Goal: Task Accomplishment & Management: Use online tool/utility

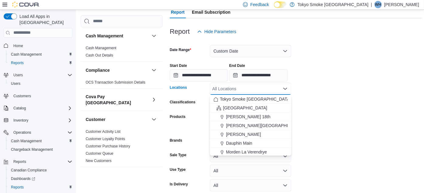
scroll to position [414, 0]
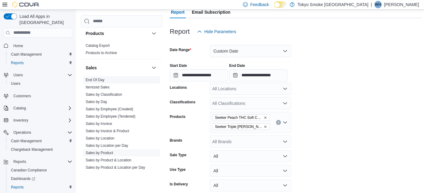
click at [94, 78] on link "End Of Day" at bounding box center [95, 80] width 19 height 4
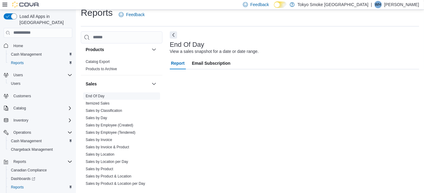
scroll to position [8, 0]
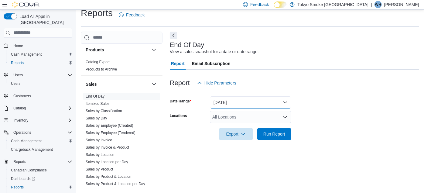
click at [232, 102] on button "[DATE]" at bounding box center [250, 102] width 81 height 12
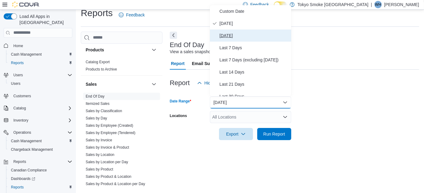
click at [225, 32] on span "[DATE]" at bounding box center [254, 35] width 69 height 7
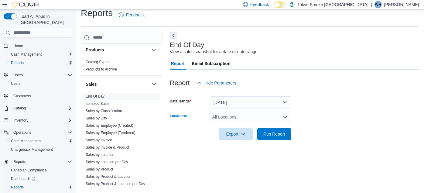
click at [220, 117] on div "All Locations" at bounding box center [250, 117] width 81 height 12
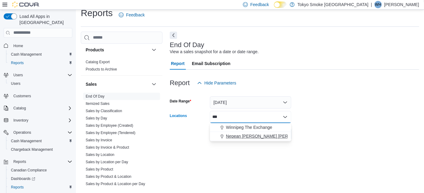
type input "***"
click at [234, 134] on span "Nepean [PERSON_NAME] [PERSON_NAME]" at bounding box center [269, 136] width 87 height 6
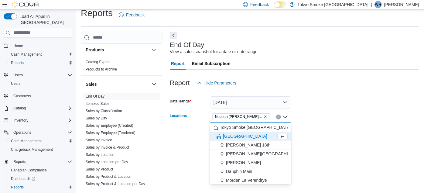
click at [322, 107] on form "Date Range [DATE] Locations [GEOGRAPHIC_DATA] [PERSON_NAME][GEOGRAPHIC_DATA][PE…" at bounding box center [294, 114] width 249 height 51
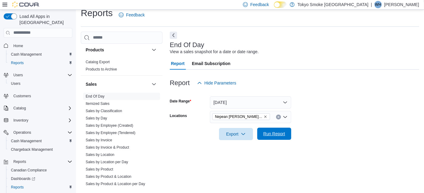
click at [278, 131] on span "Run Report" at bounding box center [274, 134] width 22 height 6
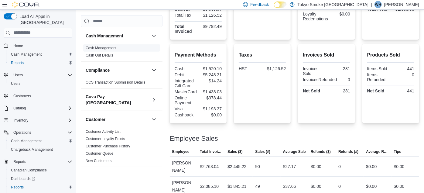
click at [109, 48] on link "Cash Management" at bounding box center [101, 48] width 31 height 4
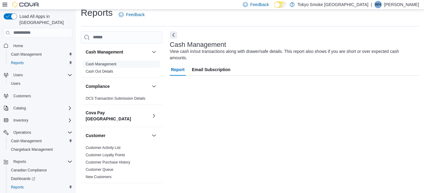
scroll to position [8, 0]
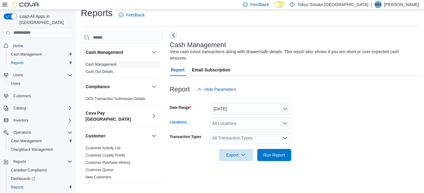
click at [244, 119] on div "All Locations" at bounding box center [250, 123] width 81 height 12
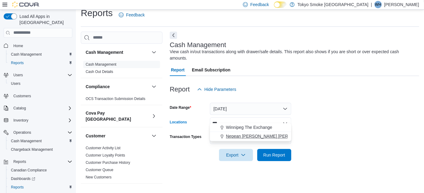
type input "***"
click at [242, 134] on span "Nepean [PERSON_NAME] [PERSON_NAME]" at bounding box center [269, 136] width 87 height 6
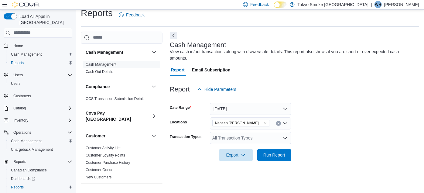
click at [311, 129] on form "Date Range [DATE] Locations Nepean [PERSON_NAME] [PERSON_NAME] Transaction Type…" at bounding box center [294, 128] width 249 height 66
click at [241, 132] on div "All Transaction Types" at bounding box center [250, 138] width 81 height 12
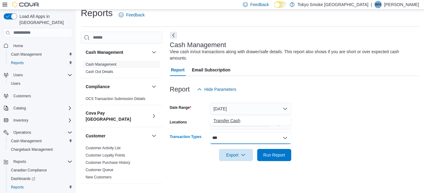
type input "***"
click at [232, 122] on span "Transfer Cash" at bounding box center [251, 121] width 74 height 6
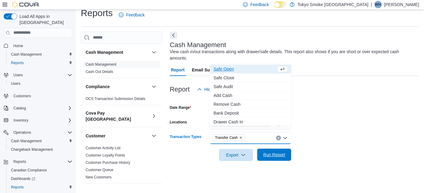
click at [274, 152] on span "Run Report" at bounding box center [274, 155] width 22 height 6
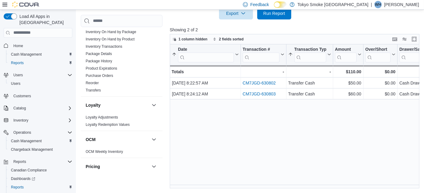
scroll to position [380, 0]
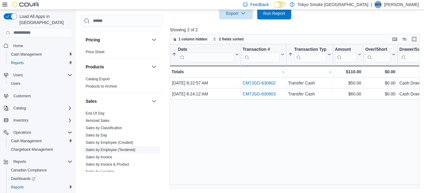
click at [129, 147] on link "Sales by Employee (Tendered)" at bounding box center [111, 149] width 50 height 4
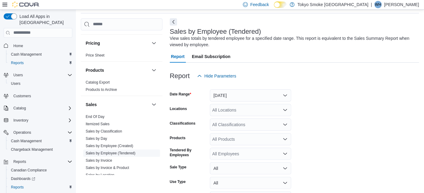
scroll to position [20, 0]
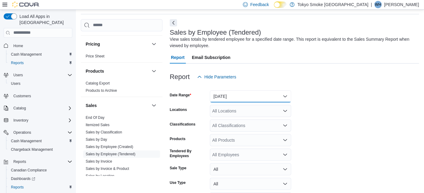
click at [232, 98] on button "[DATE]" at bounding box center [250, 96] width 81 height 12
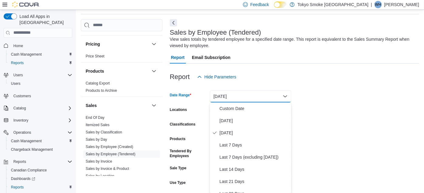
scroll to position [20, 0]
click at [223, 122] on span "[DATE]" at bounding box center [254, 120] width 69 height 7
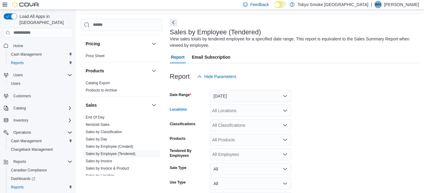
click at [224, 113] on div "All Locations" at bounding box center [250, 111] width 81 height 12
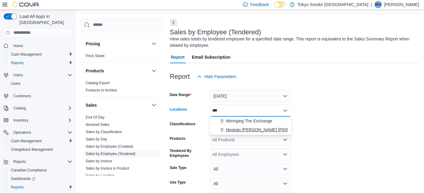
type input "***"
click at [240, 128] on span "Nepean [PERSON_NAME] [PERSON_NAME]" at bounding box center [269, 130] width 87 height 6
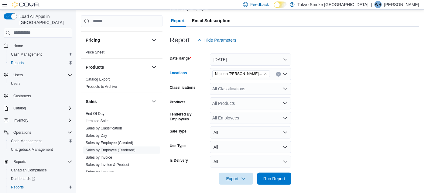
scroll to position [60, 0]
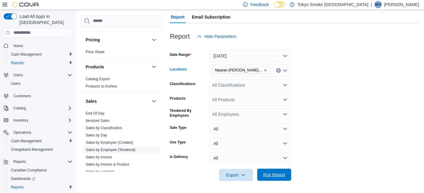
click at [274, 173] on span "Run Report" at bounding box center [274, 175] width 22 height 6
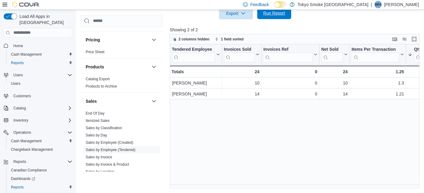
click at [270, 16] on span "Run Report" at bounding box center [274, 13] width 27 height 12
